Goal: Information Seeking & Learning: Check status

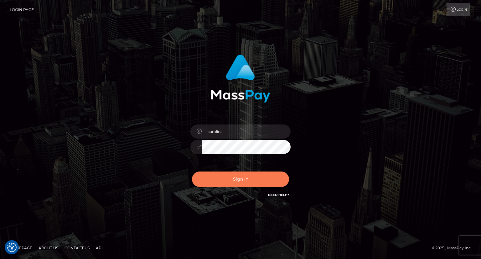
click at [234, 181] on button "Sign in" at bounding box center [240, 178] width 97 height 15
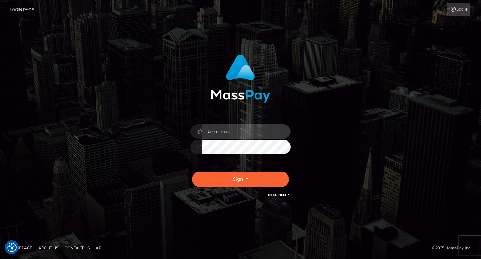
type input "carolina"
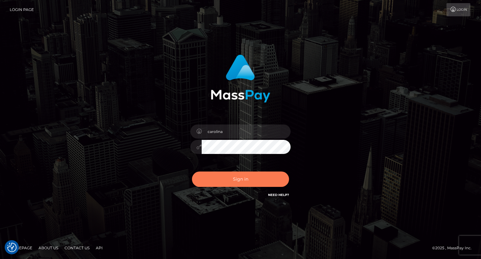
click at [250, 180] on button "Sign in" at bounding box center [240, 178] width 97 height 15
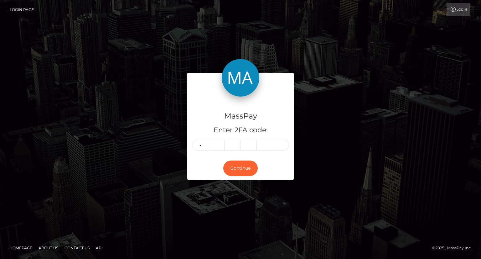
type input "4"
type input "3"
type input "4"
type input "5"
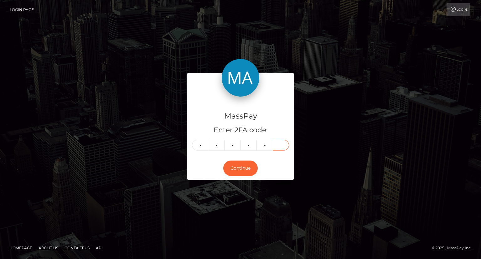
type input "3"
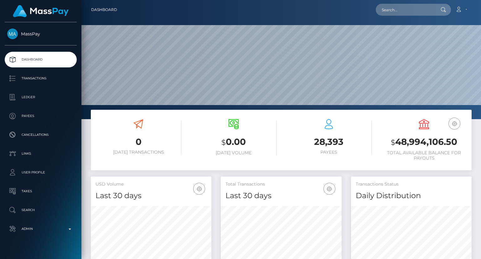
scroll to position [111, 120]
click at [411, 5] on input "text" at bounding box center [405, 10] width 59 height 12
paste input "poact_B5hOPIzN9xv0"
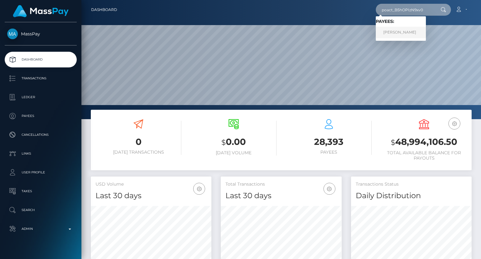
type input "poact_B5hOPIzN9xv0"
click at [423, 34] on link "Abraham Augustine" at bounding box center [401, 33] width 50 height 12
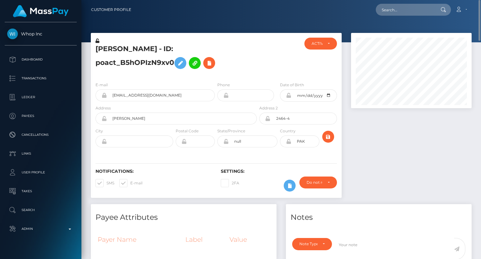
drag, startPoint x: 94, startPoint y: 49, endPoint x: 174, endPoint y: 74, distance: 84.0
click at [174, 74] on div "Abraham Augustine - ID: poact_B5hOPIzN9xv0" at bounding box center [174, 57] width 167 height 39
copy h5 "Abraham Augustine - ID: poact_B5hOPIzN9xv0"
click at [404, 13] on input "text" at bounding box center [405, 10] width 59 height 12
paste input "poact_ImpwJKODCx80"
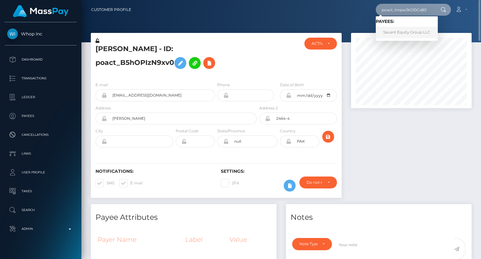
type input "poact_ImpwJKODCx80"
click at [393, 29] on link "Savant Equity Group LLC" at bounding box center [407, 33] width 62 height 12
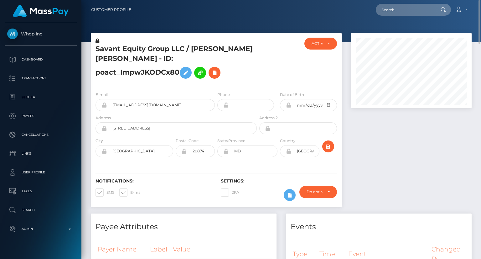
click at [160, 49] on h5 "Savant Equity Group LLC / [PERSON_NAME] [PERSON_NAME] - ID: poact_ImpwJKODCx80" at bounding box center [175, 63] width 158 height 38
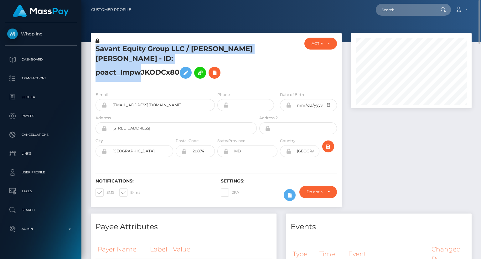
click at [160, 49] on h5 "Savant Equity Group LLC / COLIN PATRICK JOSE - ID: poact_ImpwJKODCx80" at bounding box center [175, 63] width 158 height 38
copy h5 "Savant Equity Group LLC / COLIN PATRICK JOSE - ID: poact_ImpwJKODCx80"
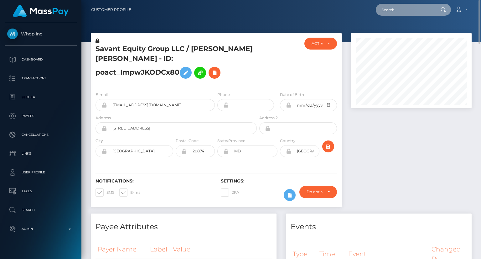
click at [406, 7] on input "text" at bounding box center [405, 10] width 59 height 12
paste input "poact_vA09ldGkAIFk"
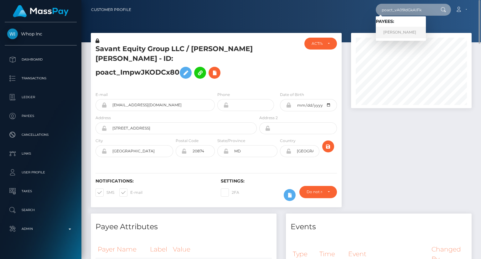
type input "poact_vA09ldGkAIFk"
click at [411, 30] on link "MUHAMMAD ALI" at bounding box center [401, 33] width 50 height 12
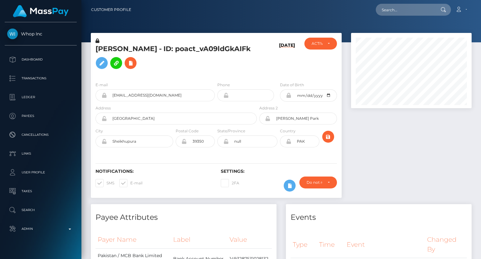
scroll to position [75, 120]
click at [207, 50] on h5 "MUHAMMAD ALI - ID: poact_vA09ldGkAIFk" at bounding box center [175, 58] width 158 height 28
copy h5 "MUHAMMAD ALI - ID: poact_vA09ldGkAIFk"
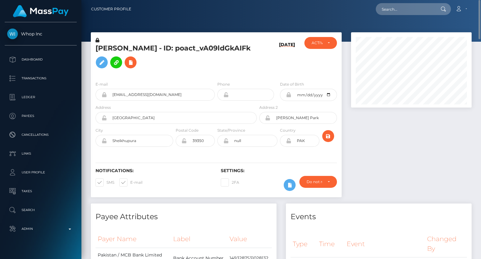
scroll to position [0, 0]
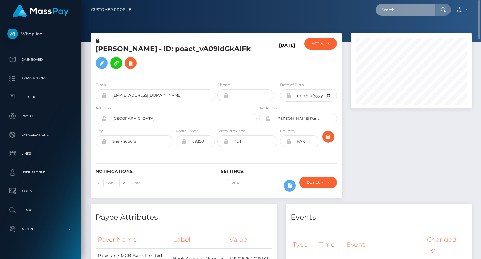
click at [399, 10] on input "text" at bounding box center [405, 10] width 59 height 12
paste input "pout_vGc0iCSivxK2I"
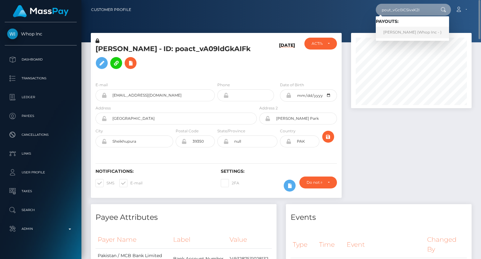
type input "pout_vGc0iCSivxK2I"
click at [391, 31] on link "ANELE ARNOLD NDLOVU (Whop Inc - )" at bounding box center [412, 33] width 73 height 12
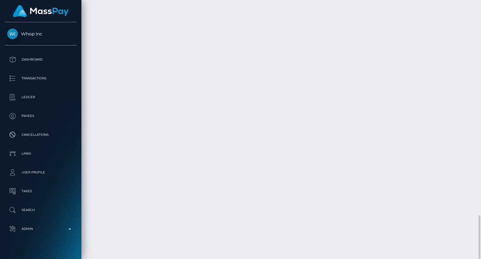
scroll to position [75, 120]
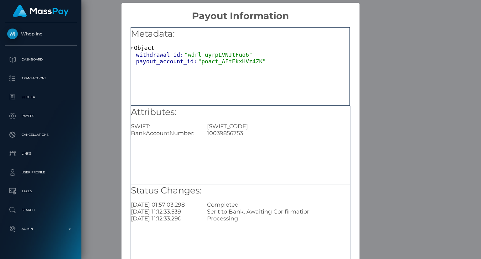
click at [222, 134] on div "10039856753" at bounding box center [278, 133] width 152 height 7
copy div "10039856753"
click at [398, 92] on div "× Payout Information Metadata: Object withdrawal_id: "wdrl_uyrpLVNJtFuo6" payou…" at bounding box center [240, 129] width 481 height 259
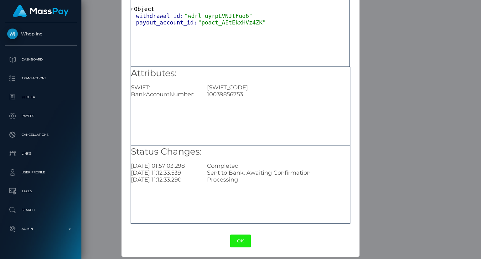
scroll to position [39, 0]
click at [241, 240] on button "OK" at bounding box center [240, 240] width 21 height 13
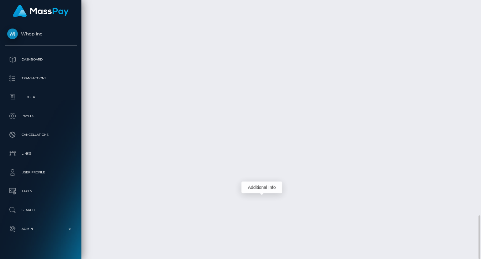
scroll to position [75, 120]
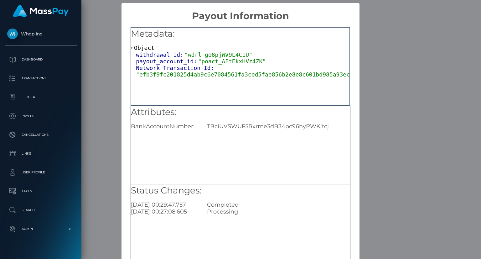
scroll to position [39, 0]
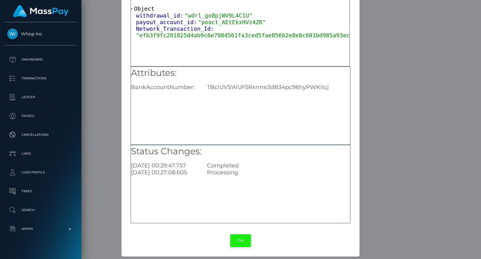
click at [238, 240] on button "OK" at bounding box center [240, 240] width 21 height 13
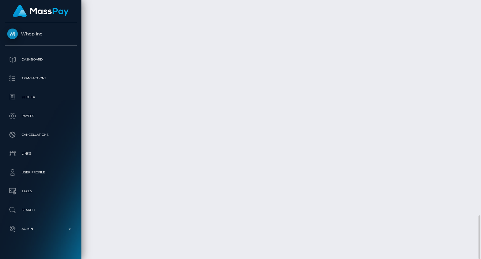
scroll to position [75, 120]
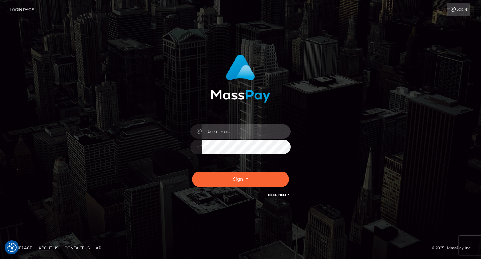
type input "carolina"
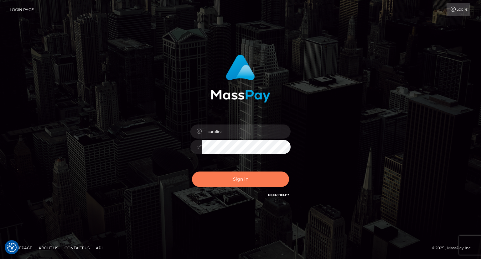
click at [246, 184] on button "Sign in" at bounding box center [240, 178] width 97 height 15
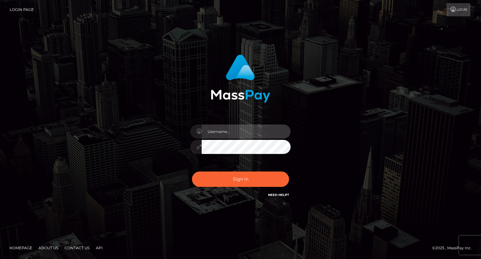
type input "carolina"
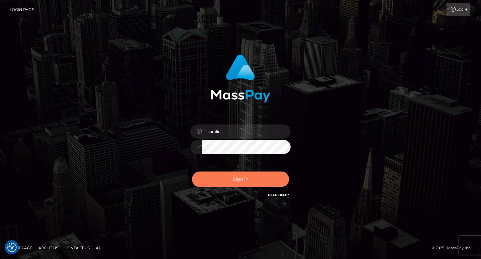
click at [266, 182] on button "Sign in" at bounding box center [240, 178] width 97 height 15
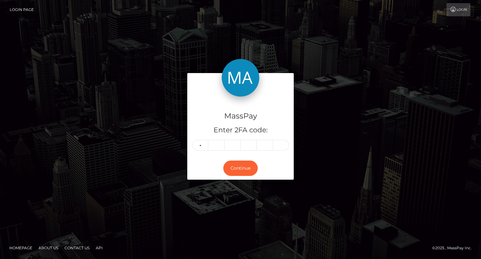
type input "2"
type input "1"
type input "9"
type input "7"
type input "9"
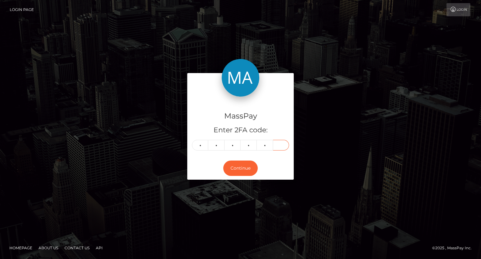
type input "0"
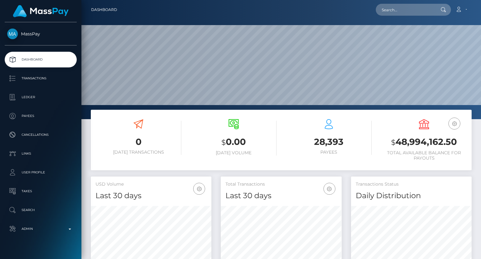
scroll to position [111, 120]
click at [415, 12] on input "text" at bounding box center [405, 10] width 59 height 12
paste input "poact_8AmjhyiKepOy"
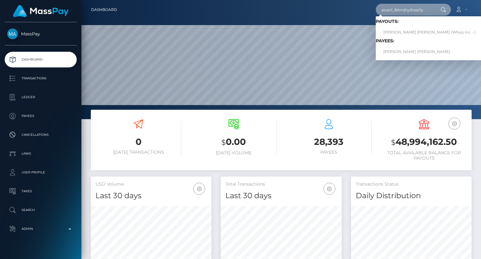
type input "poact_8AmjhyiKepOy"
click at [423, 58] on div "Loading... Loading... Payouts: [PERSON_NAME] [PERSON_NAME] (Whop Inc - ) Payees…" at bounding box center [429, 38] width 107 height 44
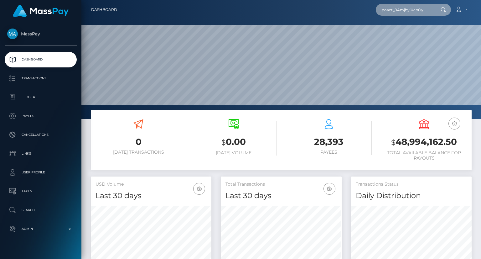
click at [430, 13] on input "poact_8AmjhyiKepOy" at bounding box center [405, 10] width 59 height 12
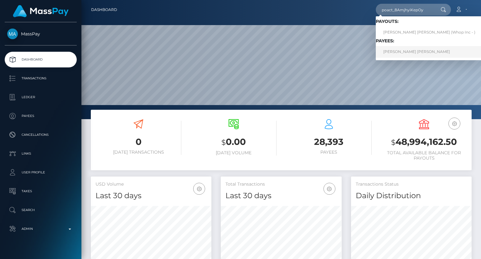
click at [414, 52] on link "[PERSON_NAME] [PERSON_NAME]" at bounding box center [429, 52] width 107 height 12
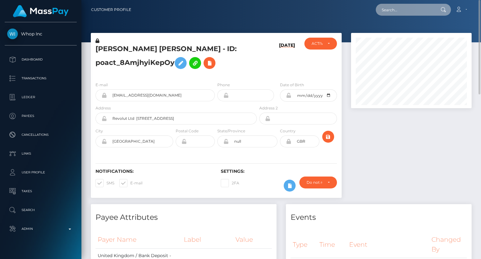
click at [406, 10] on input "text" at bounding box center [405, 10] width 59 height 12
paste input "poact_KuMqoijsvS9f"
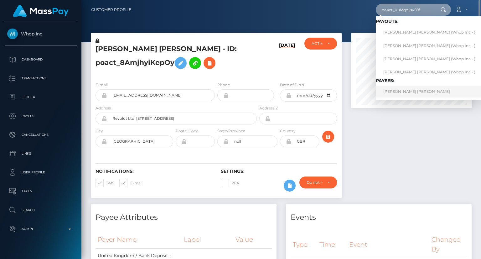
type input "poact_KuMqoijsvS9f"
click at [406, 91] on link "JACK CHARLES KNIGHT" at bounding box center [429, 92] width 107 height 12
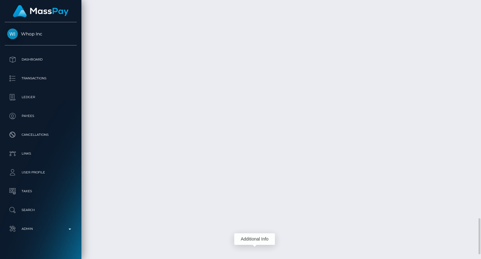
scroll to position [75, 120]
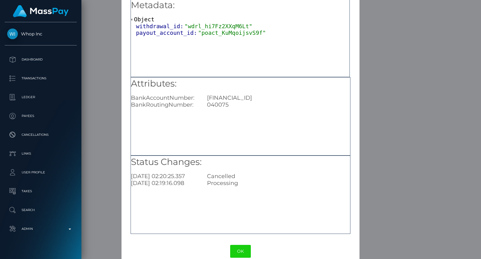
scroll to position [39, 0]
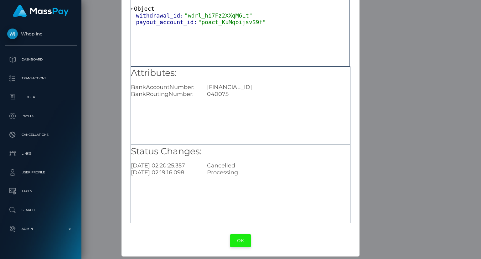
click at [241, 243] on button "OK" at bounding box center [240, 240] width 21 height 13
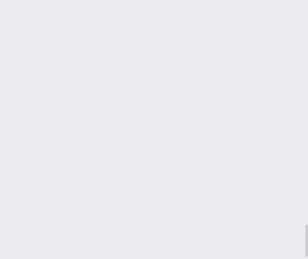
scroll to position [1834, 0]
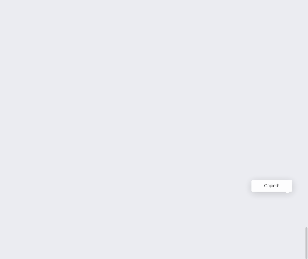
scroll to position [75, 90]
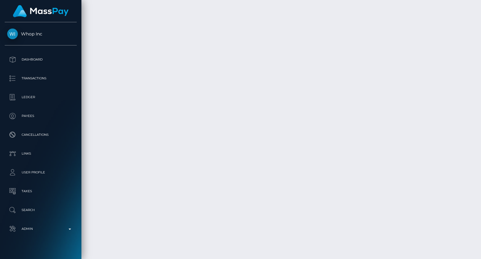
scroll to position [75, 120]
click at [452, 104] on body "Whop Inc Dashboard Transactions Ledger Payees" at bounding box center [240, 129] width 481 height 259
click at [255, 198] on div "Additional Info" at bounding box center [254, 206] width 41 height 16
click at [255, 141] on div "Additional Info" at bounding box center [254, 148] width 41 height 16
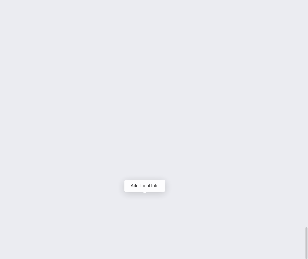
scroll to position [75, 90]
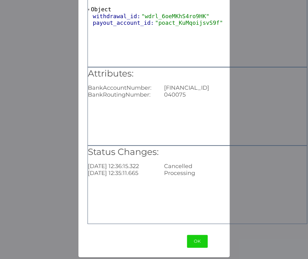
scroll to position [39, 0]
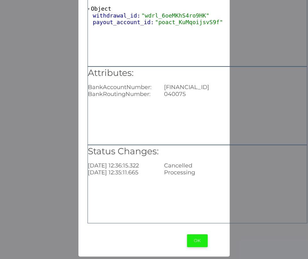
click at [199, 240] on button "OK" at bounding box center [197, 240] width 21 height 13
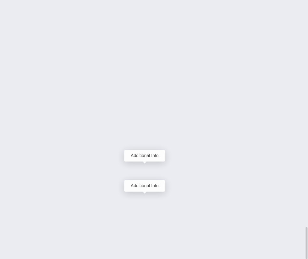
scroll to position [75, 90]
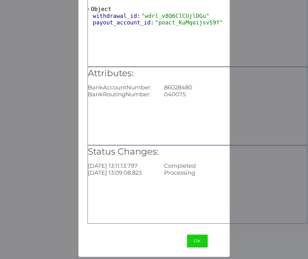
scroll to position [39, 0]
click at [204, 243] on button "OK" at bounding box center [197, 240] width 21 height 13
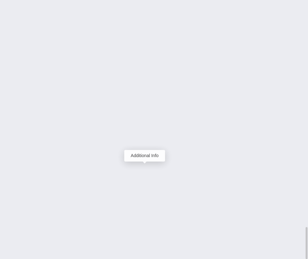
scroll to position [75, 90]
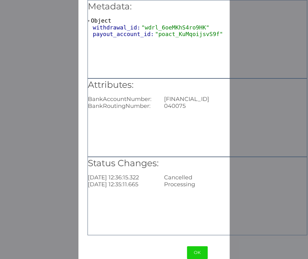
scroll to position [39, 0]
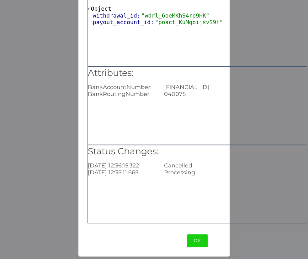
click at [197, 239] on button "OK" at bounding box center [197, 240] width 21 height 13
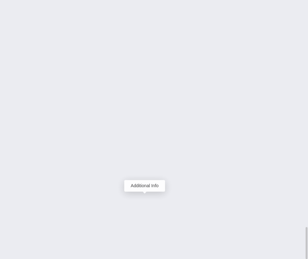
scroll to position [75, 90]
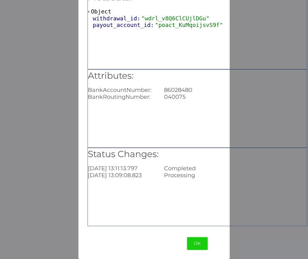
scroll to position [39, 0]
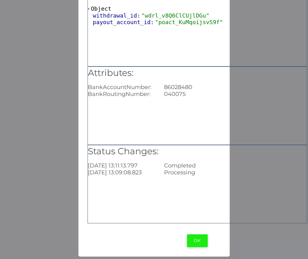
click at [202, 242] on button "OK" at bounding box center [197, 240] width 21 height 13
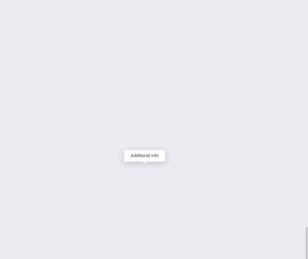
scroll to position [75, 90]
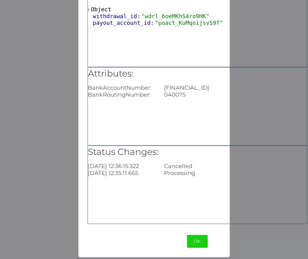
scroll to position [39, 0]
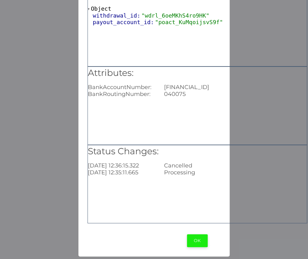
click at [202, 238] on button "OK" at bounding box center [197, 240] width 21 height 13
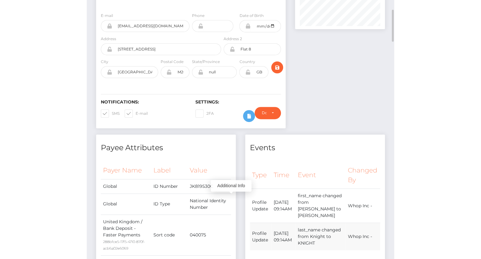
scroll to position [0, 0]
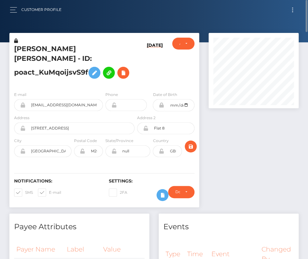
click at [34, 48] on h5 "[PERSON_NAME] [PERSON_NAME] - ID: poact_KuMqoijsvS9f" at bounding box center [72, 63] width 117 height 38
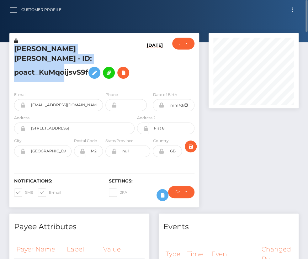
click at [34, 48] on h5 "[PERSON_NAME] [PERSON_NAME] - ID: poact_KuMqoijsvS9f" at bounding box center [72, 63] width 117 height 38
copy h5 "[PERSON_NAME] [PERSON_NAME] - ID: poact_KuMqoijsvS9f"
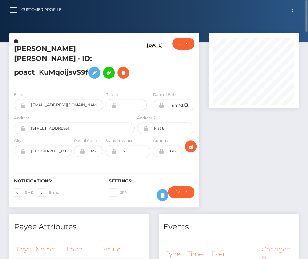
click at [134, 38] on div "[PERSON_NAME] [PERSON_NAME] - ID: poact_KuMqoijsvS9f" at bounding box center [72, 62] width 126 height 49
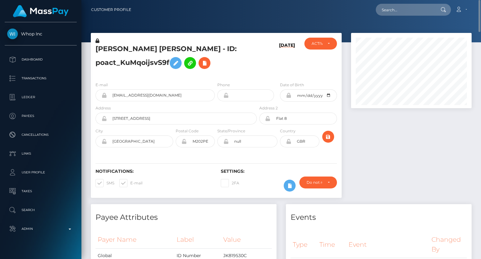
scroll to position [75, 120]
click at [390, 7] on input "text" at bounding box center [405, 10] width 59 height 12
paste input "poact_8AmjhyiKepOy"
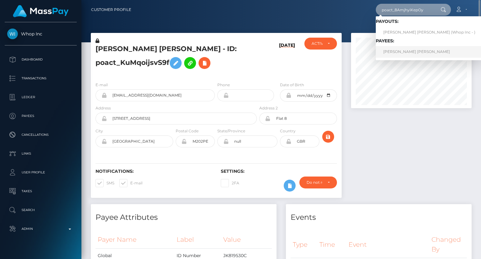
type input "poact_8AmjhyiKepOy"
click at [404, 49] on link "[PERSON_NAME] [PERSON_NAME]" at bounding box center [429, 52] width 107 height 12
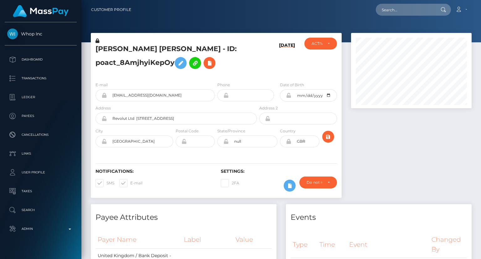
scroll to position [75, 120]
click at [137, 49] on h5 "JACK CHARLES KNIGHT - ID: poact_8AmjhyiKepOy" at bounding box center [175, 58] width 158 height 28
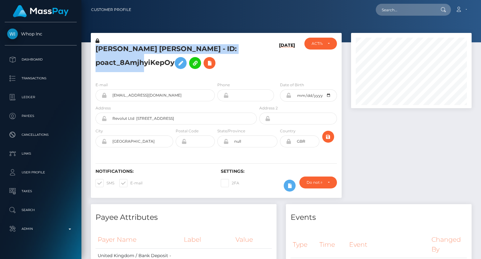
click at [137, 49] on h5 "JACK CHARLES KNIGHT - ID: poact_8AmjhyiKepOy" at bounding box center [175, 58] width 158 height 28
copy h5 "JACK CHARLES KNIGHT - ID: poact_8AmjhyiKepOy"
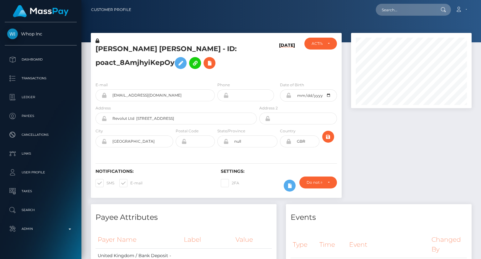
click at [256, 16] on div "Loading... Loading... Account Edit Profile Logout" at bounding box center [303, 9] width 335 height 13
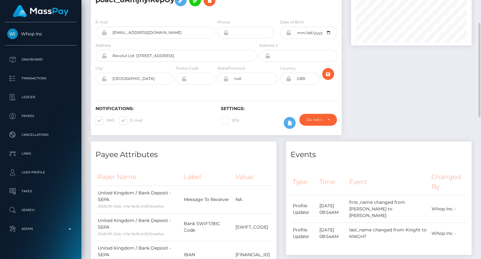
scroll to position [0, 0]
